Goal: Check status: Check status

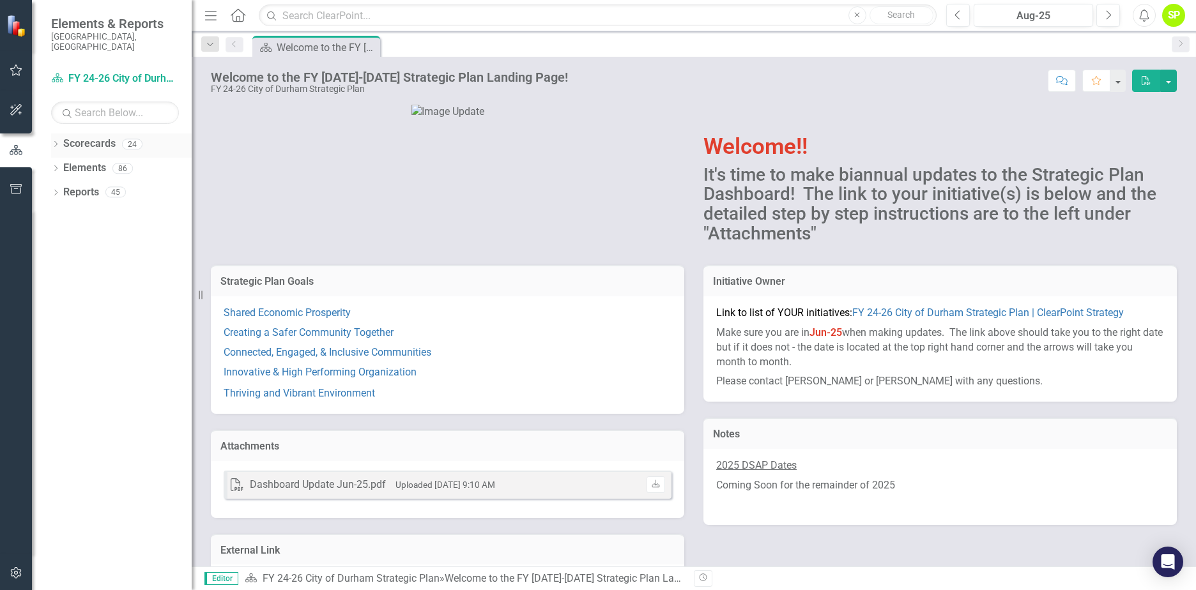
click at [61, 135] on div "Dropdown Scorecards 24" at bounding box center [121, 145] width 141 height 24
click at [55, 142] on icon "Dropdown" at bounding box center [55, 145] width 9 height 7
click at [60, 164] on icon "Dropdown" at bounding box center [62, 168] width 10 height 8
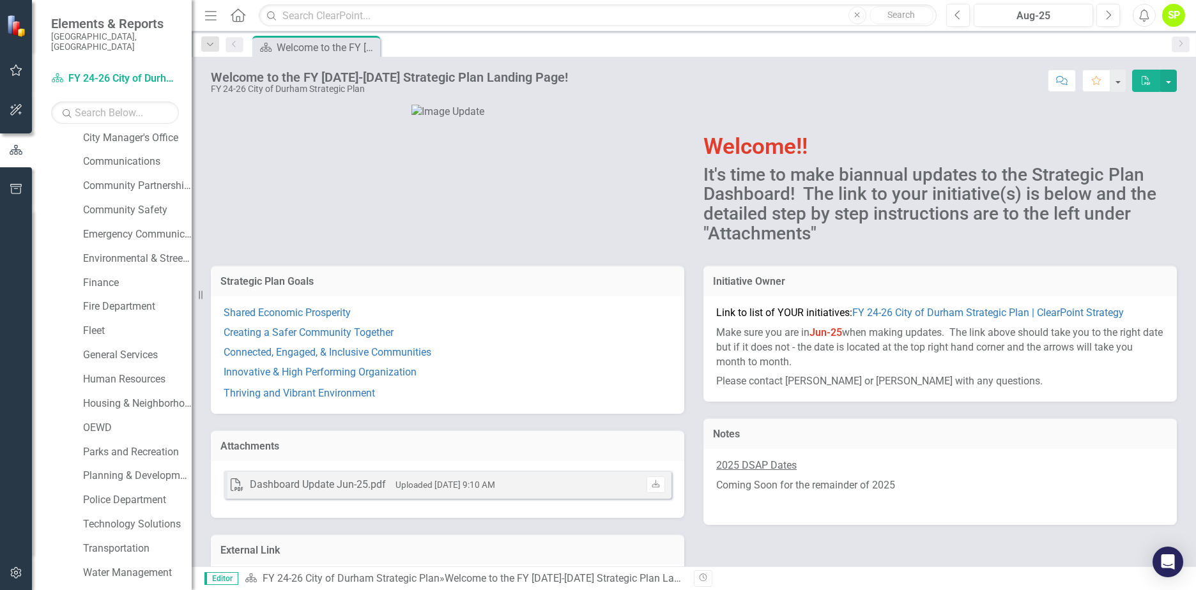
scroll to position [128, 0]
click at [121, 372] on link "Human Resources" at bounding box center [137, 379] width 109 height 15
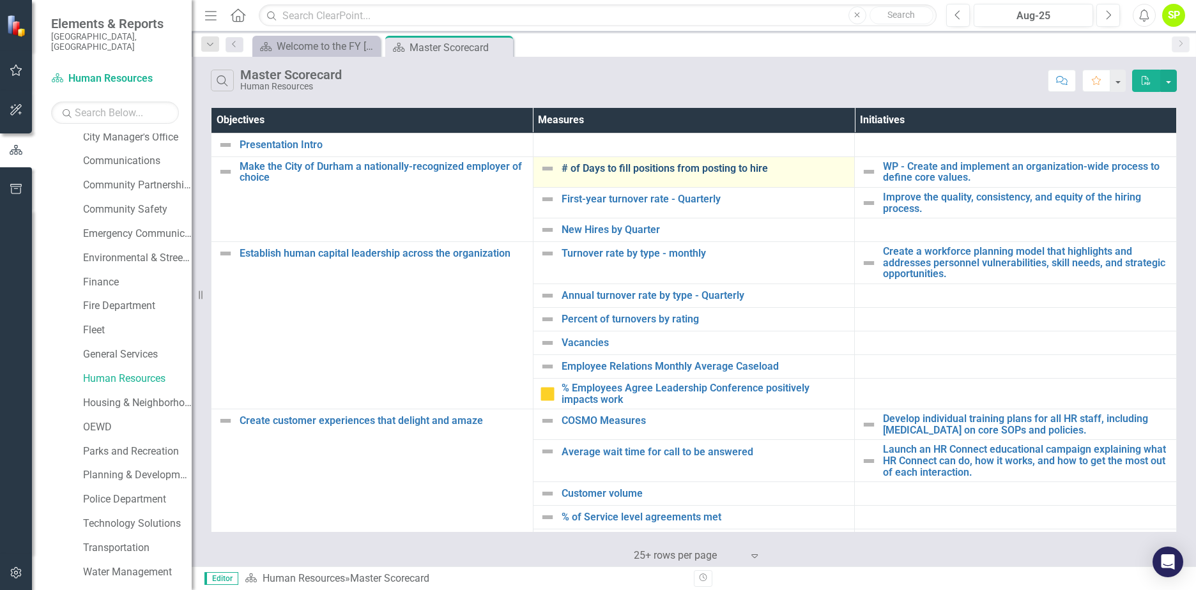
click at [697, 169] on link "# of Days to fill positions from posting to hire" at bounding box center [704, 168] width 287 height 11
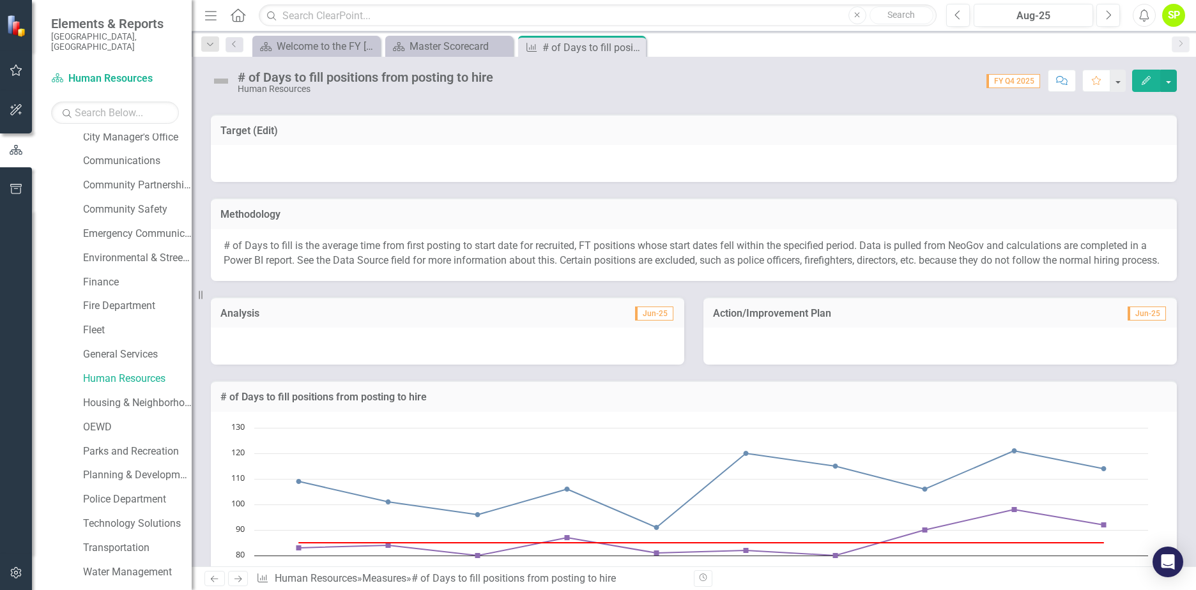
scroll to position [192, 0]
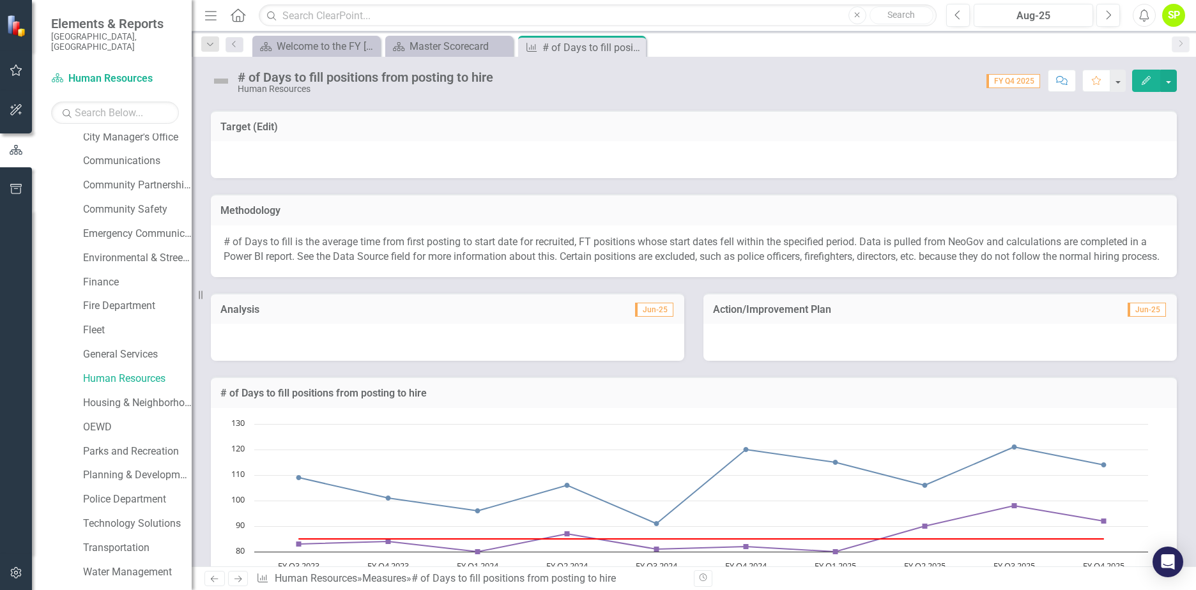
drag, startPoint x: 408, startPoint y: 241, endPoint x: 540, endPoint y: 238, distance: 131.6
click at [540, 238] on p "# of Days to fill is the average time from first posting to start date for recr…" at bounding box center [694, 249] width 940 height 29
drag, startPoint x: 578, startPoint y: 243, endPoint x: 401, endPoint y: 235, distance: 177.1
click at [401, 235] on p "# of Days to fill is the average time from first posting to start date for recr…" at bounding box center [694, 249] width 940 height 29
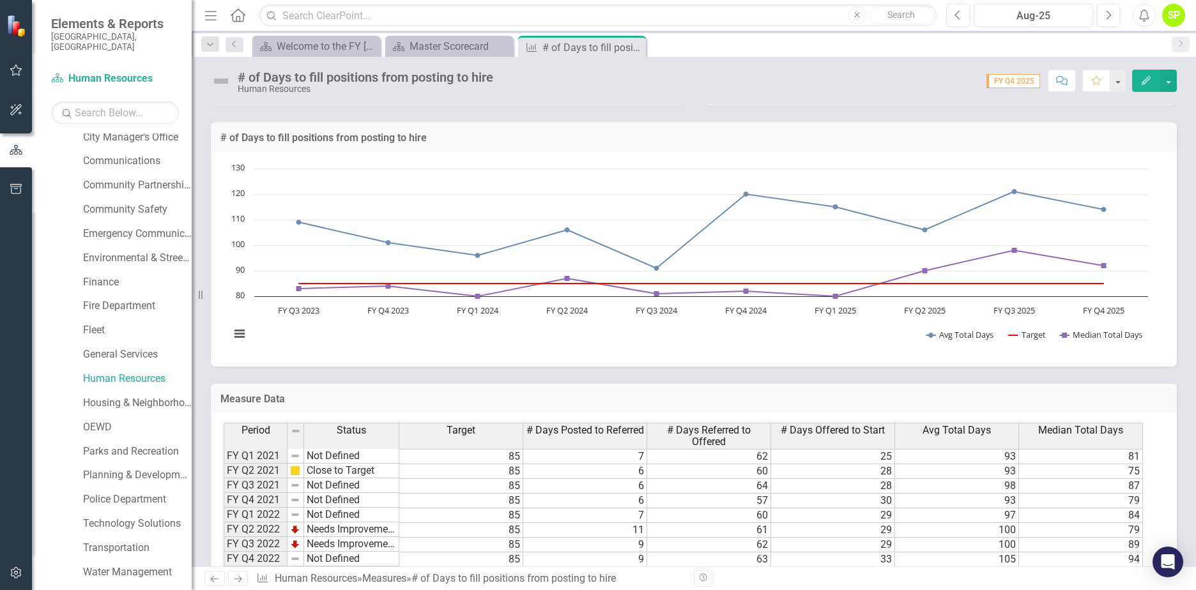
scroll to position [511, 0]
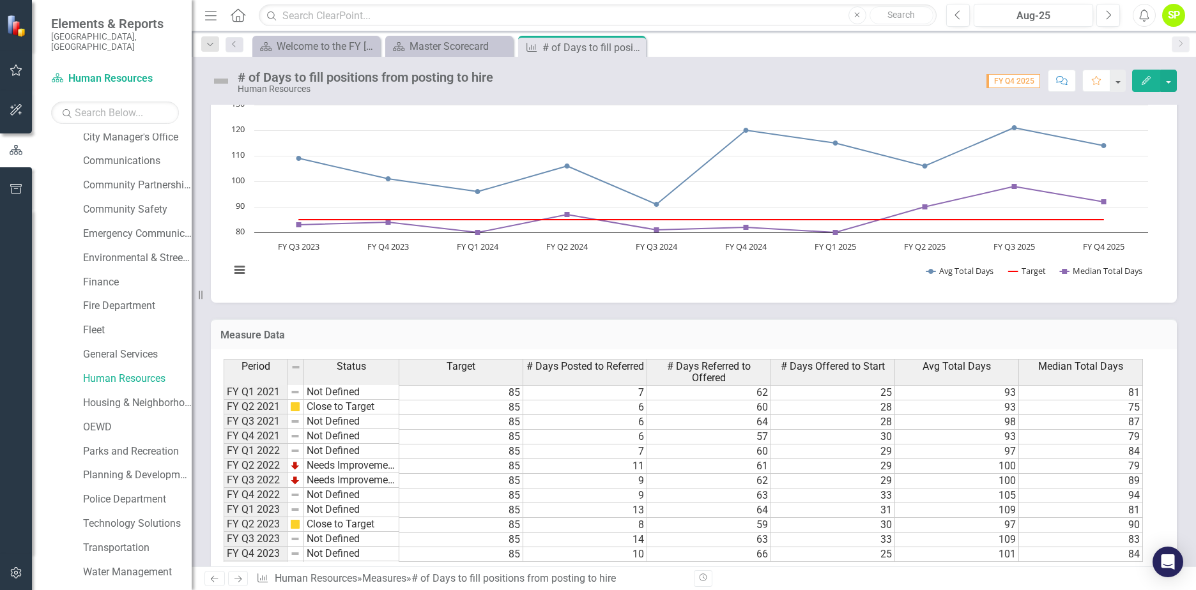
click at [577, 340] on div "Measure Data Last Calculated" at bounding box center [694, 334] width 966 height 31
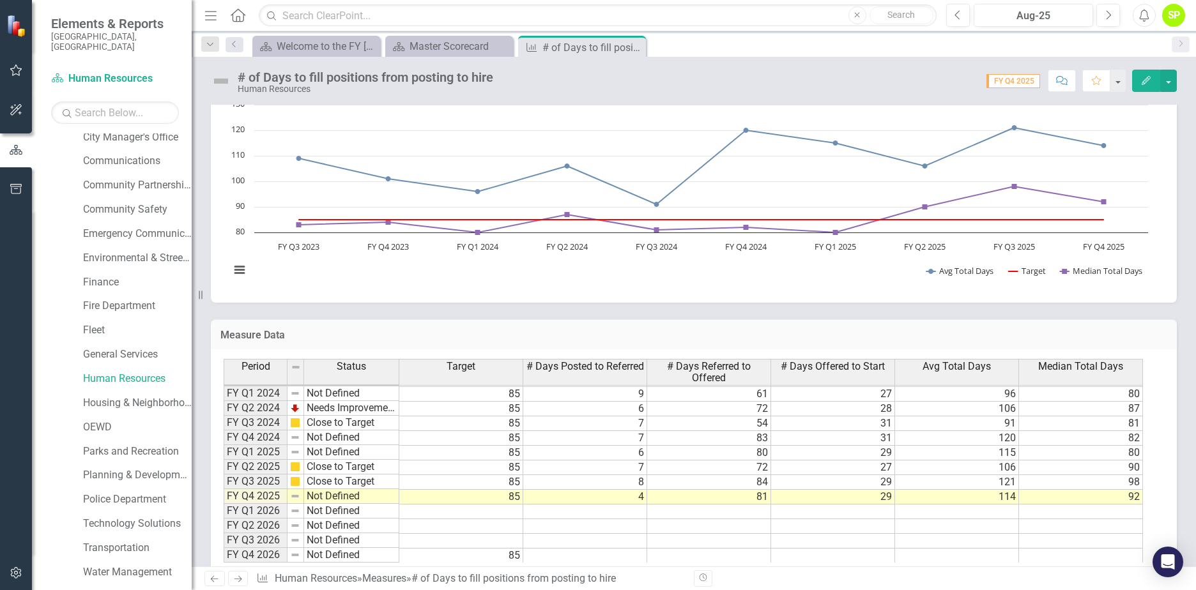
scroll to position [553, 0]
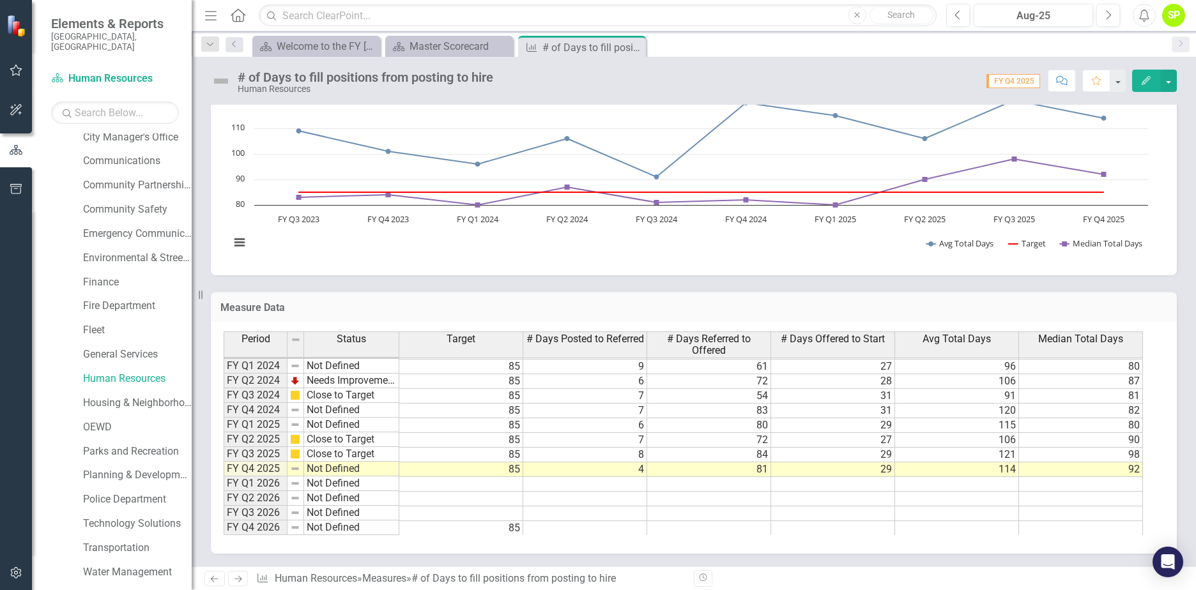
click at [1113, 364] on td "80" at bounding box center [1081, 367] width 124 height 15
click at [1109, 383] on td "87" at bounding box center [1081, 381] width 124 height 15
click at [1102, 395] on td "81" at bounding box center [1081, 396] width 124 height 15
click at [224, 418] on div "Period Status Target # Days Posted to Referred # Days Referred to Offered # Day…" at bounding box center [224, 345] width 0 height 379
click at [1107, 409] on td "82" at bounding box center [1081, 411] width 124 height 15
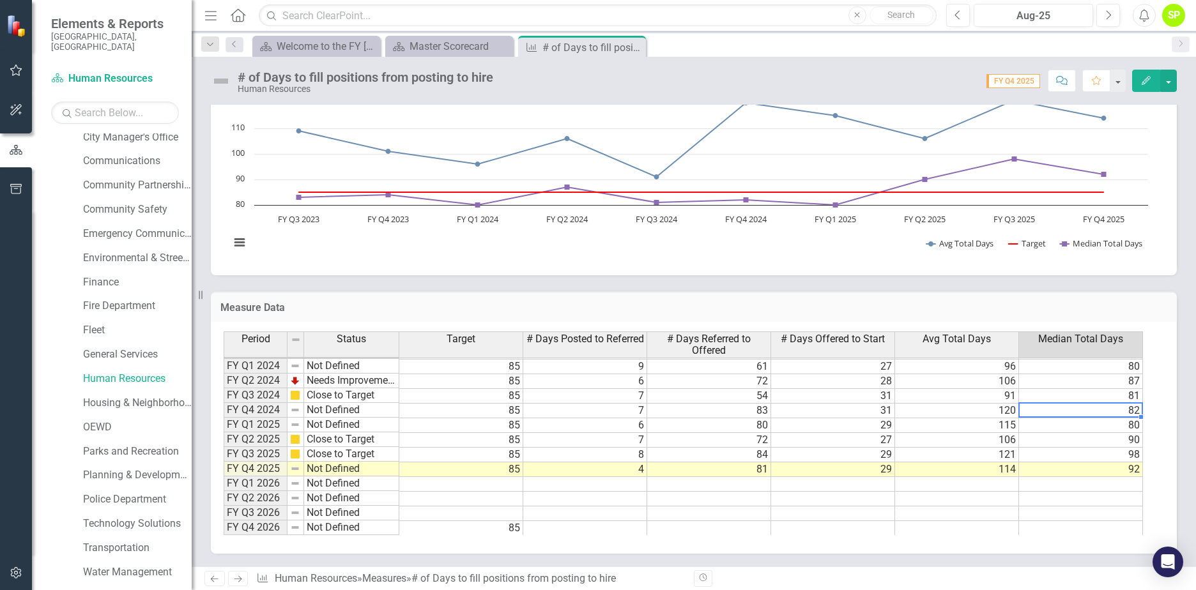
click at [840, 468] on td "29" at bounding box center [833, 469] width 124 height 15
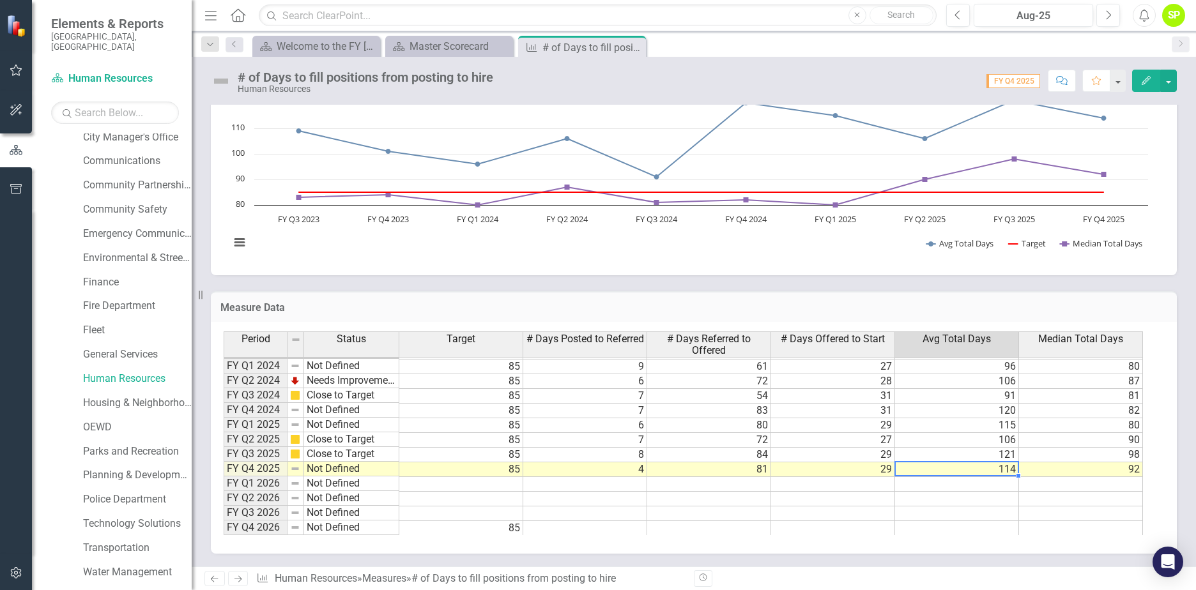
click at [925, 467] on td "114" at bounding box center [957, 469] width 124 height 15
click at [971, 379] on td "106" at bounding box center [957, 381] width 124 height 15
click at [986, 365] on td "96" at bounding box center [957, 367] width 124 height 15
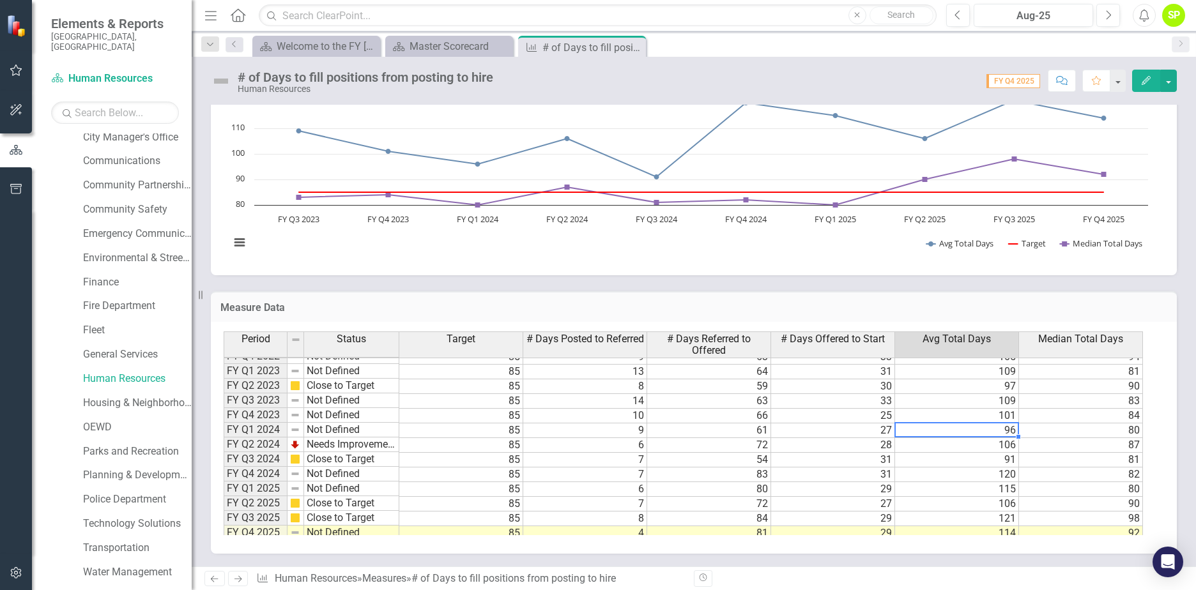
click at [231, 428] on td "FY Q1 2024" at bounding box center [256, 430] width 64 height 15
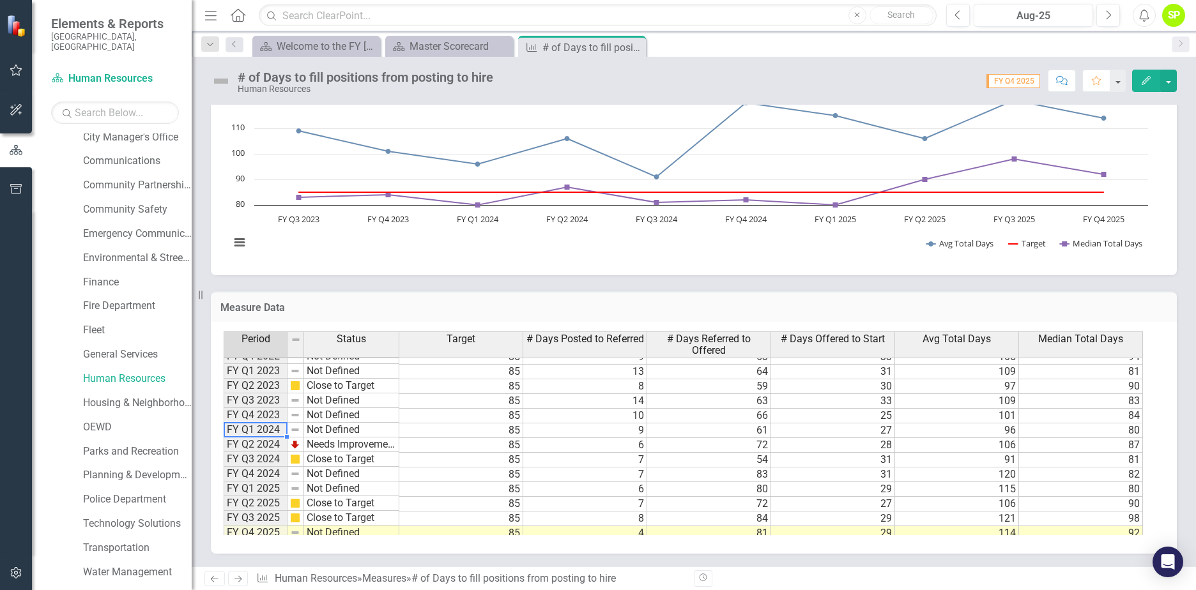
click at [231, 428] on td "FY Q1 2024" at bounding box center [256, 430] width 64 height 15
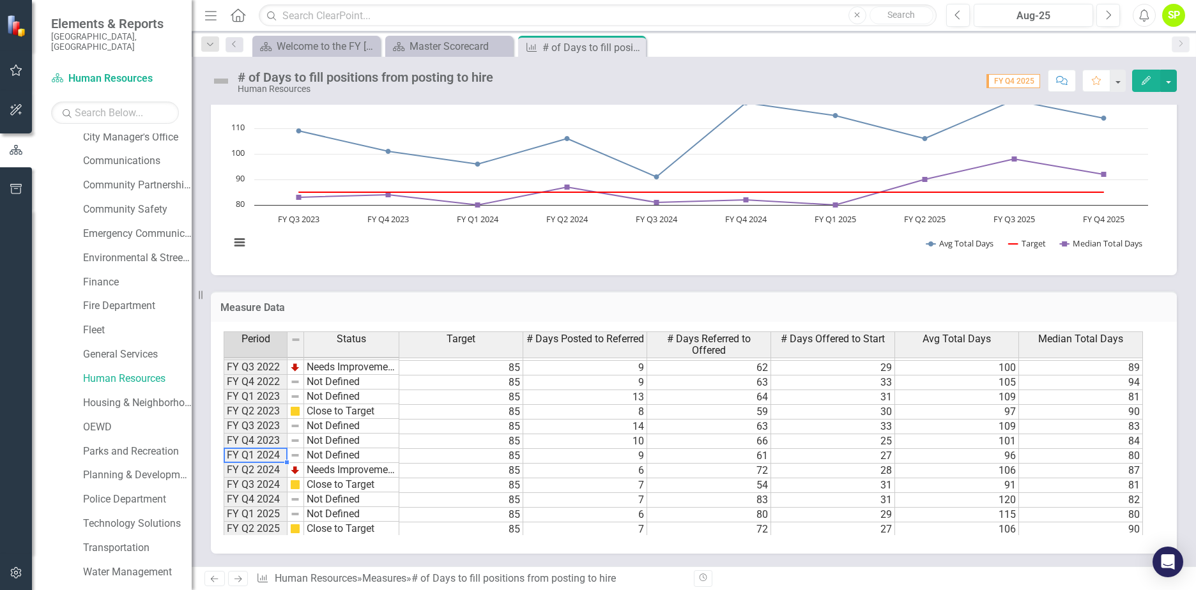
scroll to position [64, 0]
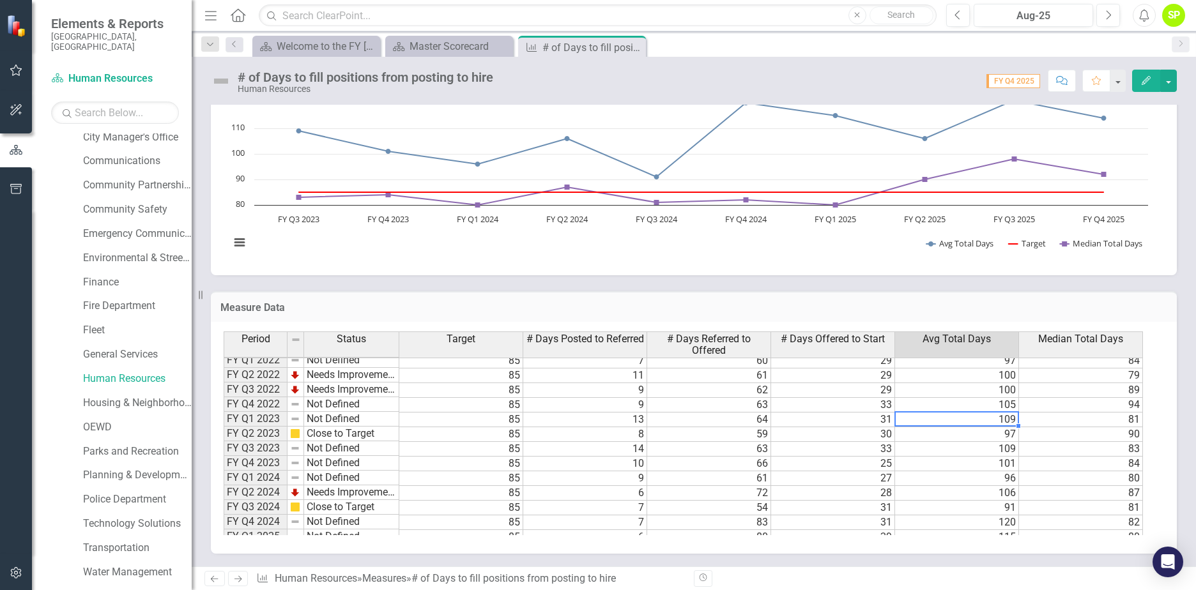
click at [997, 421] on td "109" at bounding box center [957, 420] width 124 height 15
click at [992, 434] on td "97" at bounding box center [957, 434] width 124 height 15
click at [987, 446] on td "109" at bounding box center [957, 449] width 124 height 15
click at [977, 460] on td "101" at bounding box center [957, 464] width 124 height 15
click at [991, 417] on td "109" at bounding box center [957, 420] width 124 height 15
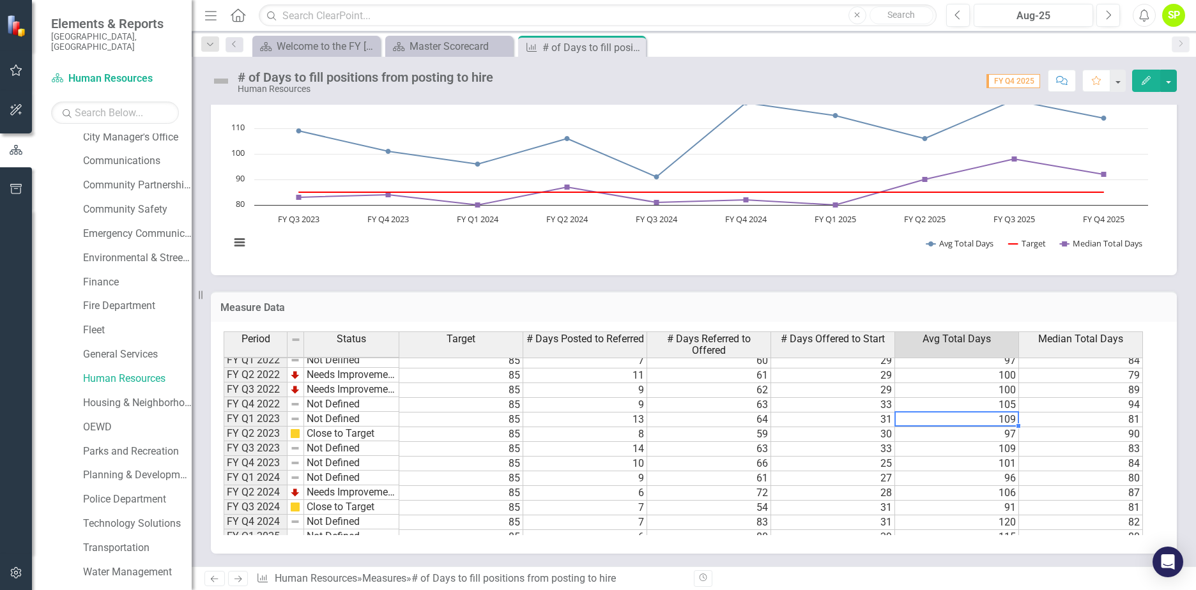
click at [1001, 460] on td "101" at bounding box center [957, 464] width 124 height 15
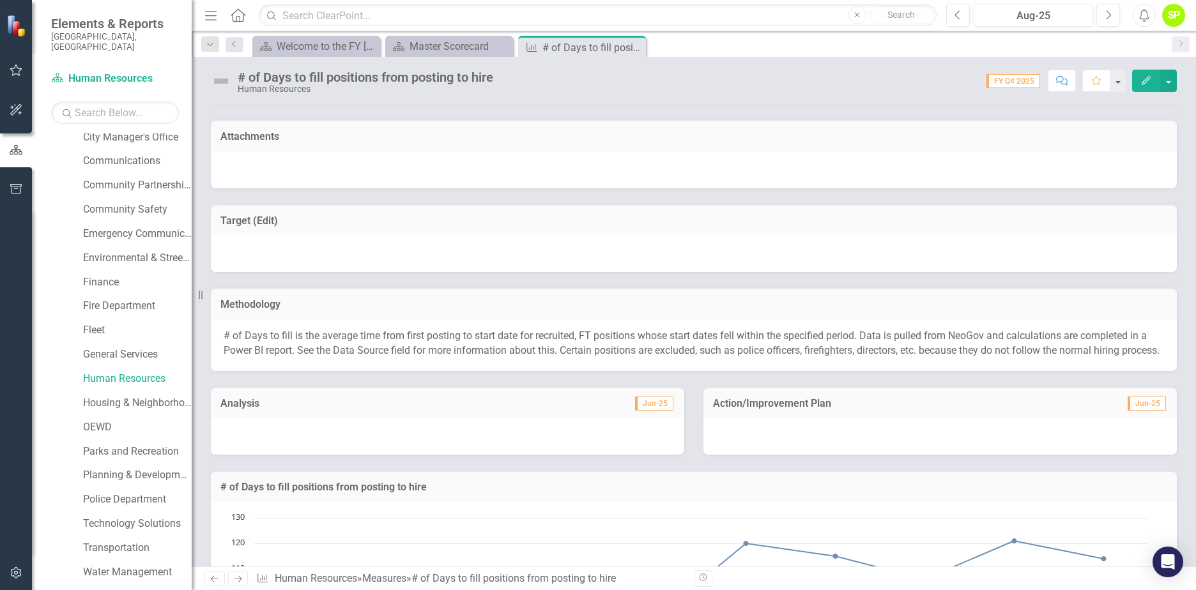
scroll to position [0, 0]
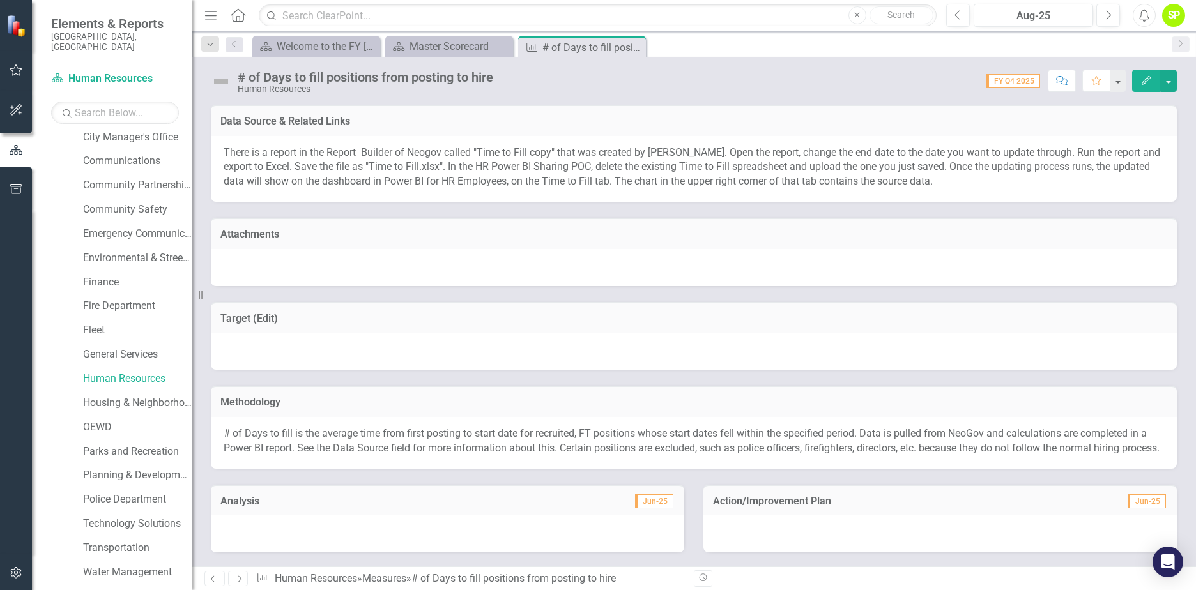
drag, startPoint x: 392, startPoint y: 424, endPoint x: 531, endPoint y: 433, distance: 138.9
click at [531, 433] on div "# of Days to fill is the average time from first posting to start date for recr…" at bounding box center [694, 443] width 966 height 52
drag, startPoint x: 406, startPoint y: 436, endPoint x: 568, endPoint y: 445, distance: 161.8
click at [568, 445] on p "# of Days to fill is the average time from first posting to start date for recr…" at bounding box center [694, 441] width 940 height 29
